Goal: Task Accomplishment & Management: Manage account settings

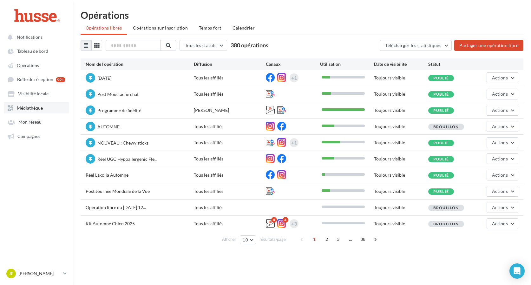
click at [29, 108] on span "Médiathèque" at bounding box center [30, 107] width 26 height 5
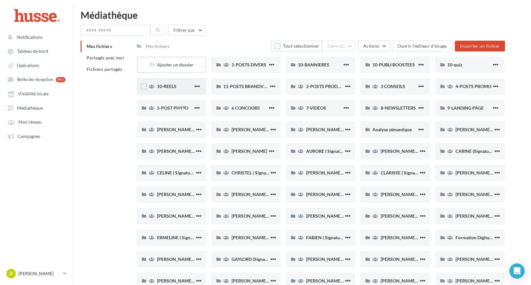
click at [184, 87] on div "10-REELS" at bounding box center [175, 86] width 36 height 6
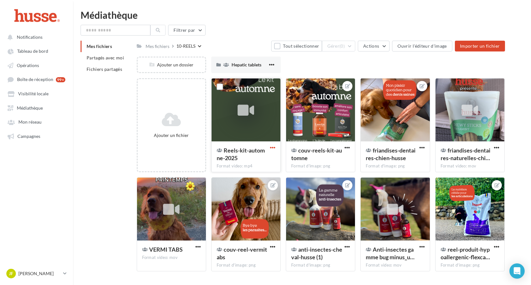
click at [275, 148] on span "button" at bounding box center [272, 147] width 5 height 5
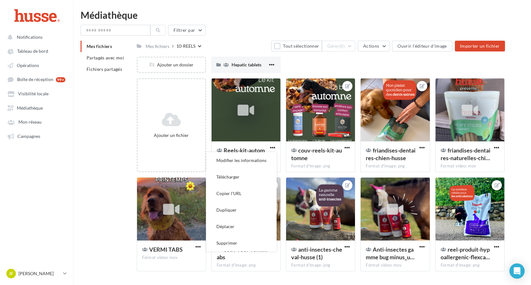
click at [312, 67] on div "Ajouter un dossier Hepatic tablets Hepatic tablets" at bounding box center [324, 67] width 374 height 22
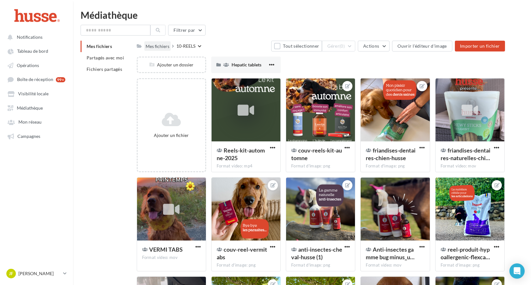
click at [159, 47] on div "Mes fichiers" at bounding box center [158, 46] width 24 height 6
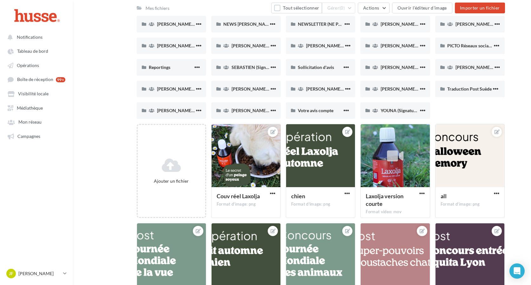
scroll to position [305, 0]
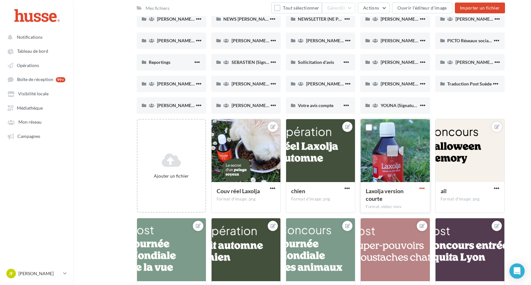
click at [421, 189] on span "button" at bounding box center [422, 187] width 5 height 5
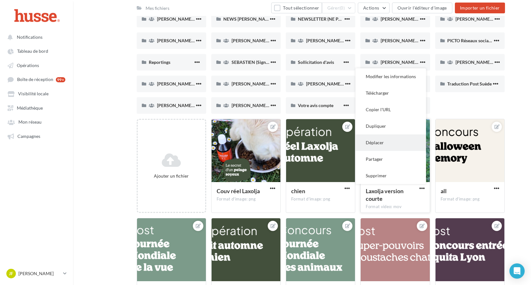
click at [394, 139] on button "Déplacer" at bounding box center [391, 142] width 70 height 17
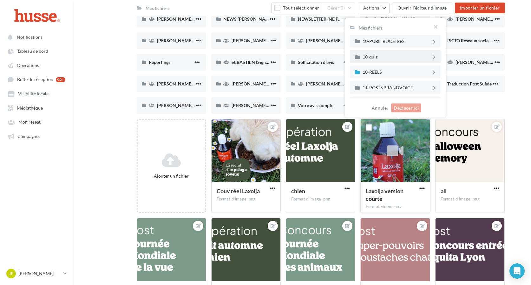
scroll to position [44, 0]
click at [405, 58] on div "10-REELS" at bounding box center [397, 58] width 69 height 4
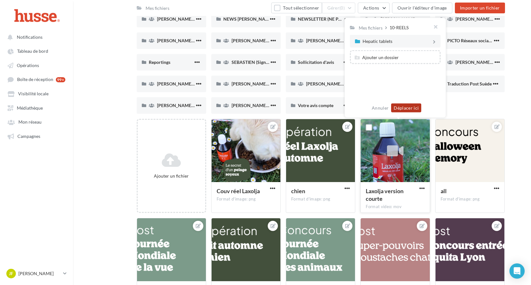
click at [407, 108] on button "Déplacer ici" at bounding box center [406, 107] width 30 height 9
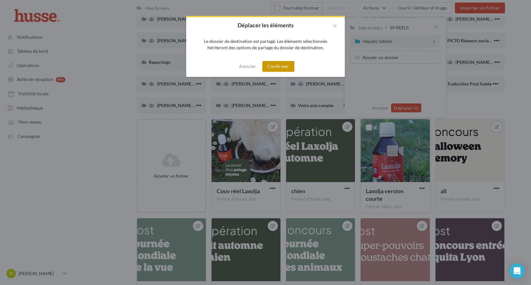
click at [272, 62] on button "Confirmer" at bounding box center [278, 66] width 32 height 11
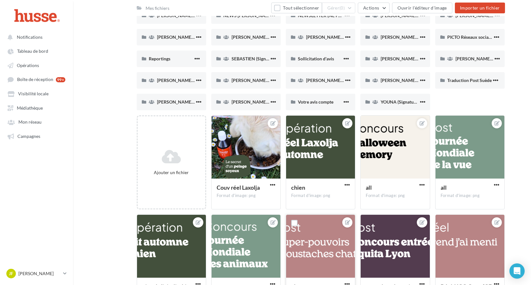
scroll to position [307, 0]
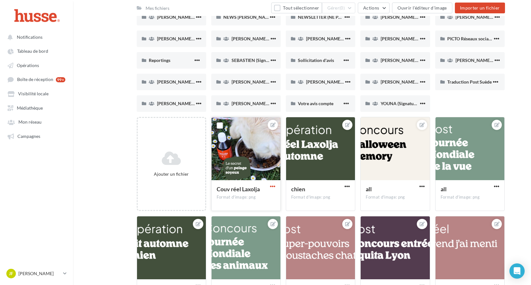
click at [274, 186] on span "button" at bounding box center [272, 185] width 5 height 5
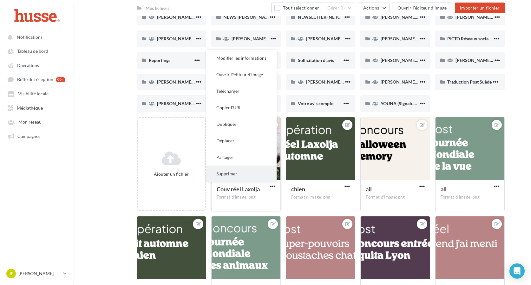
click at [228, 177] on button "Supprimer" at bounding box center [241, 173] width 70 height 17
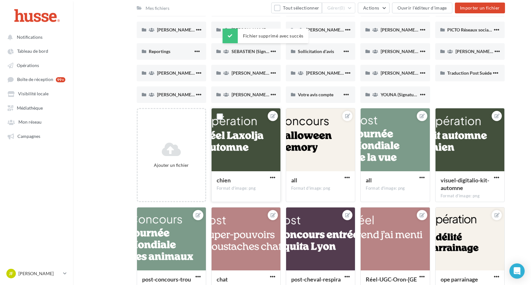
scroll to position [317, 0]
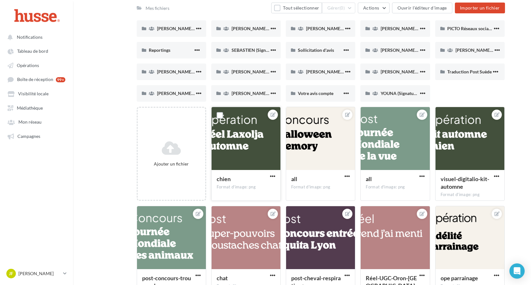
click at [247, 147] on div at bounding box center [246, 138] width 69 height 63
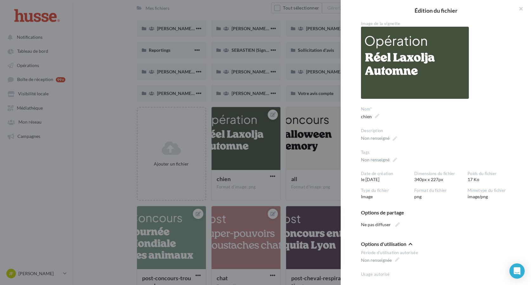
click at [280, 97] on div at bounding box center [265, 142] width 531 height 285
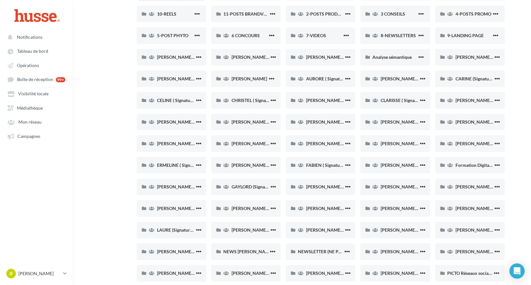
scroll to position [36, 0]
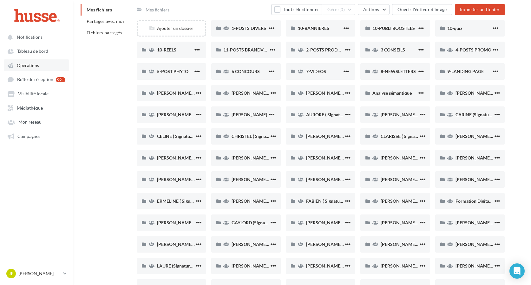
click at [30, 68] on span "Opérations" at bounding box center [28, 65] width 22 height 5
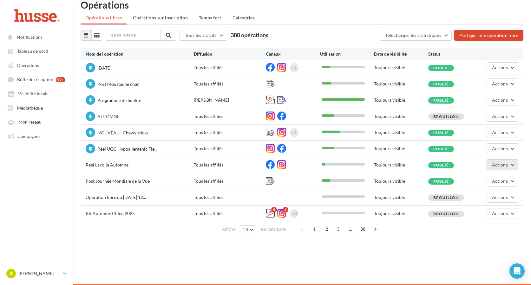
click at [493, 167] on span "Actions" at bounding box center [500, 164] width 16 height 5
click at [483, 176] on button "Editer" at bounding box center [486, 179] width 63 height 17
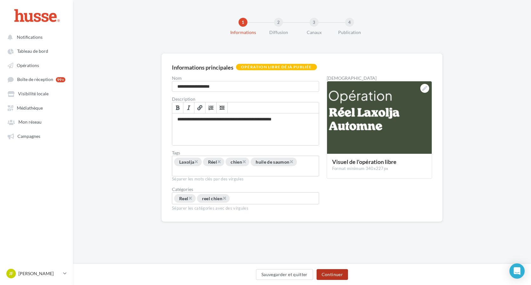
click at [327, 273] on button "Continuer" at bounding box center [332, 274] width 31 height 11
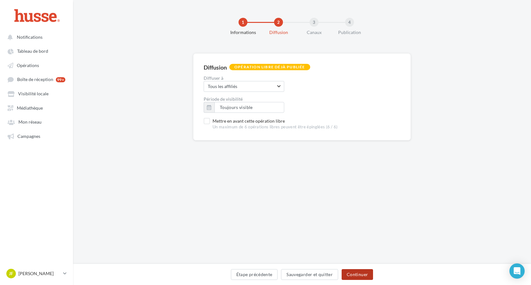
click at [352, 273] on button "Continuer" at bounding box center [357, 274] width 31 height 11
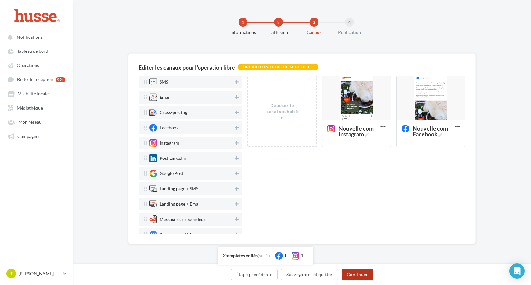
click at [363, 274] on button "Continuer" at bounding box center [357, 274] width 31 height 11
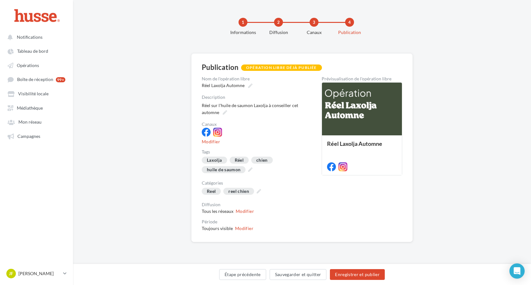
drag, startPoint x: 362, startPoint y: 274, endPoint x: 366, endPoint y: 225, distance: 48.7
click at [366, 225] on div "**********" at bounding box center [302, 157] width 458 height 209
click at [250, 273] on button "Étape précédente" at bounding box center [242, 274] width 47 height 11
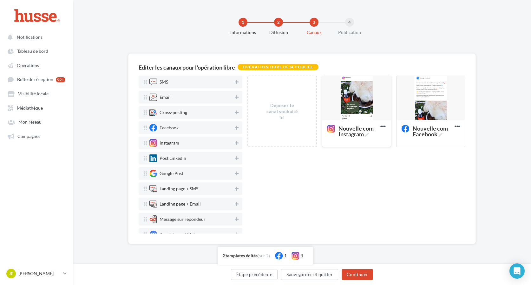
click at [360, 88] on div at bounding box center [356, 98] width 69 height 44
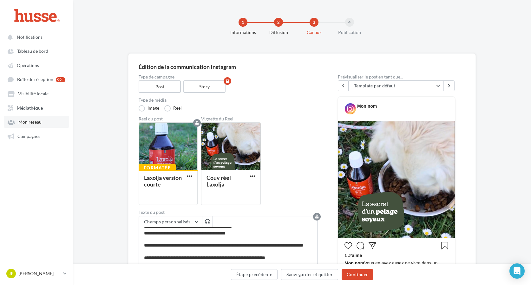
click at [36, 120] on span "Mon réseau" at bounding box center [29, 121] width 23 height 5
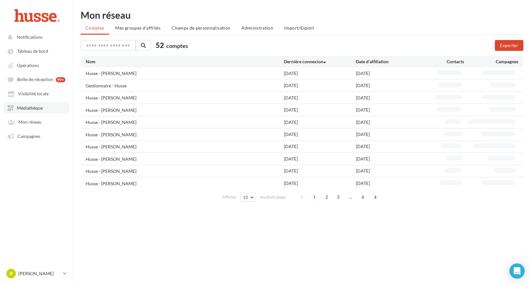
click at [38, 113] on link "Médiathèque" at bounding box center [36, 107] width 65 height 11
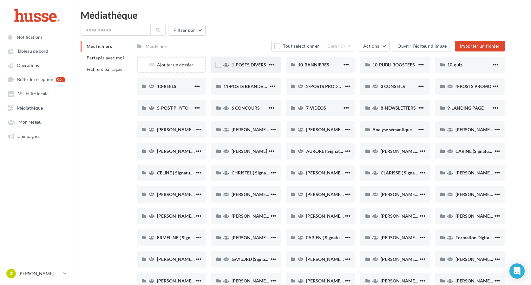
click at [256, 70] on div "1-POSTS DIVERS" at bounding box center [246, 64] width 70 height 17
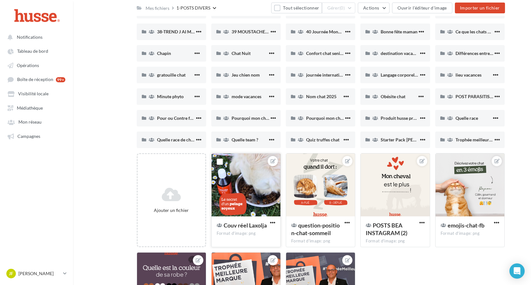
scroll to position [99, 0]
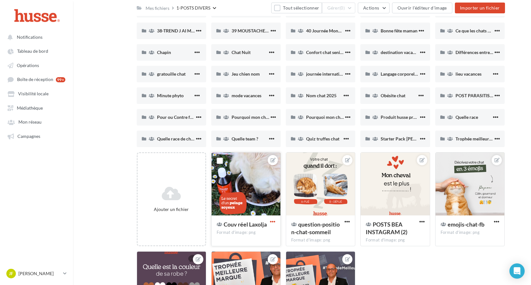
click at [272, 222] on span "button" at bounding box center [272, 221] width 5 height 5
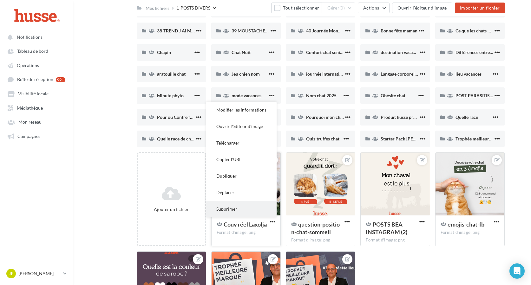
click at [253, 207] on button "Supprimer" at bounding box center [241, 209] width 70 height 17
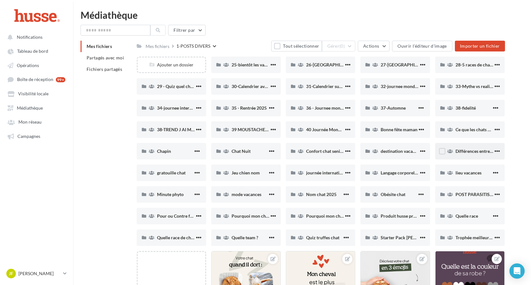
scroll to position [0, 0]
click at [165, 48] on div "Mes fichiers" at bounding box center [158, 46] width 24 height 6
